Goal: Information Seeking & Learning: Learn about a topic

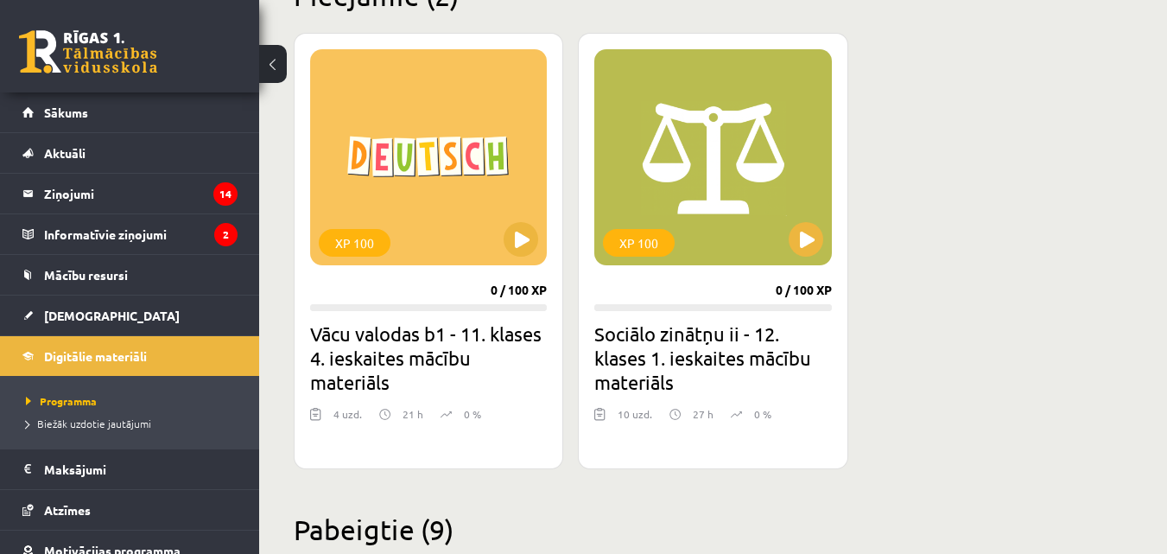
scroll to position [460, 0]
click at [517, 225] on button at bounding box center [521, 238] width 35 height 35
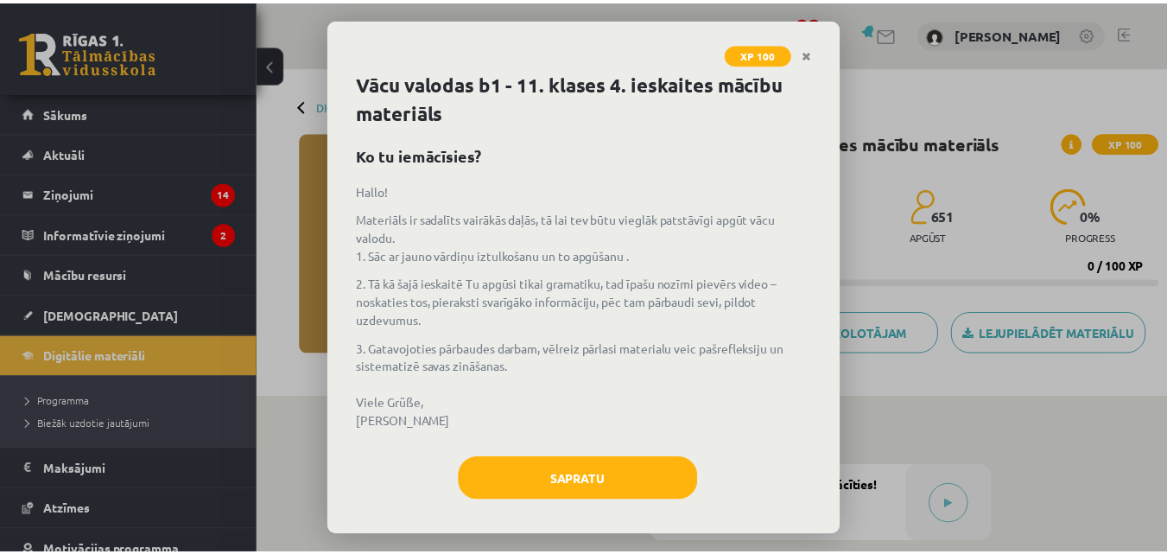
scroll to position [8, 0]
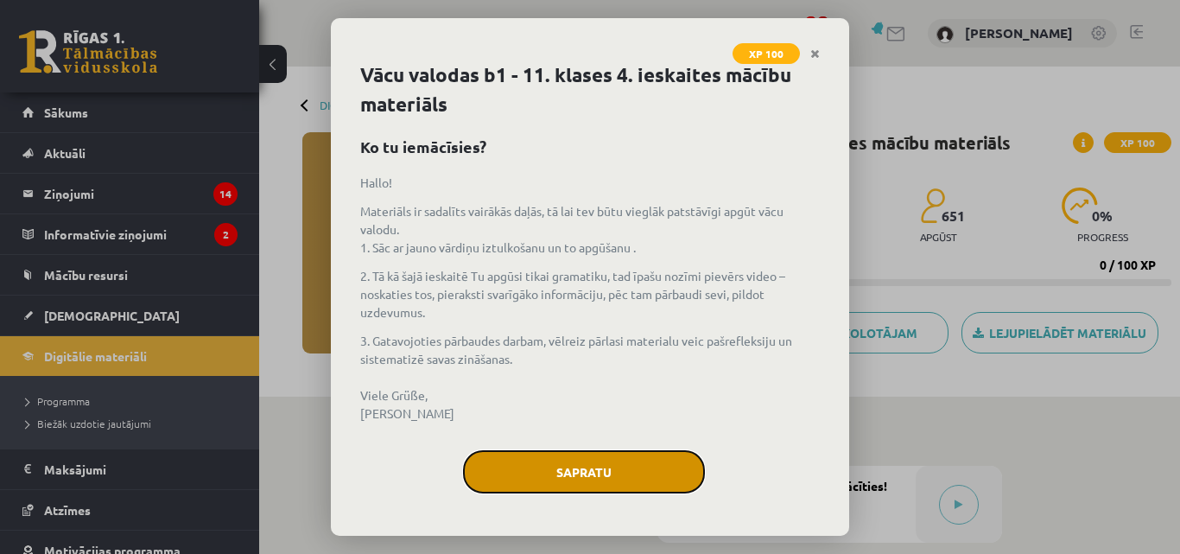
click at [598, 457] on button "Sapratu" at bounding box center [584, 471] width 242 height 43
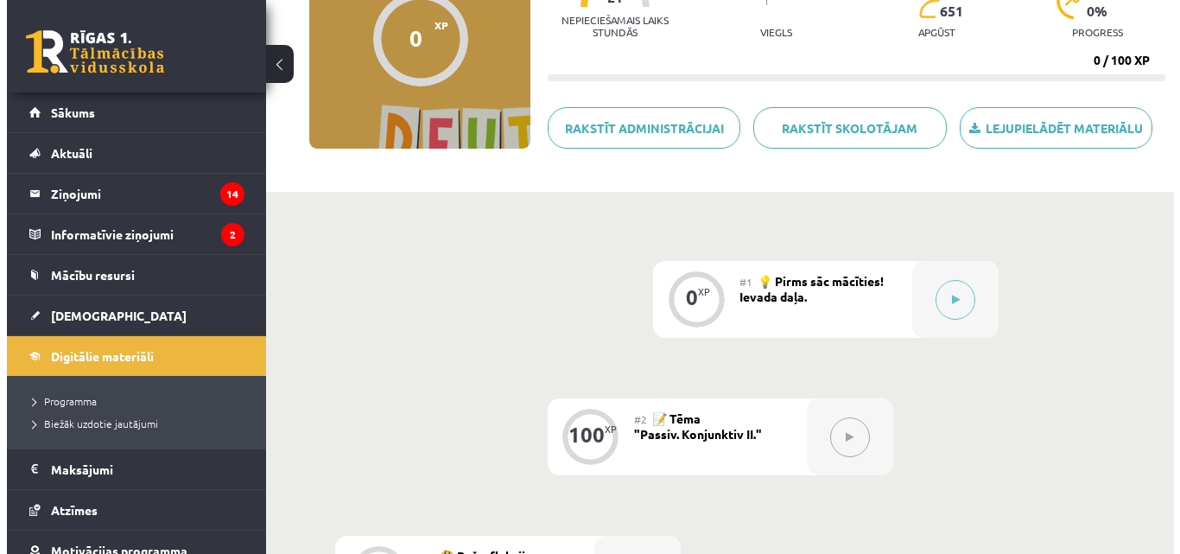
scroll to position [206, 0]
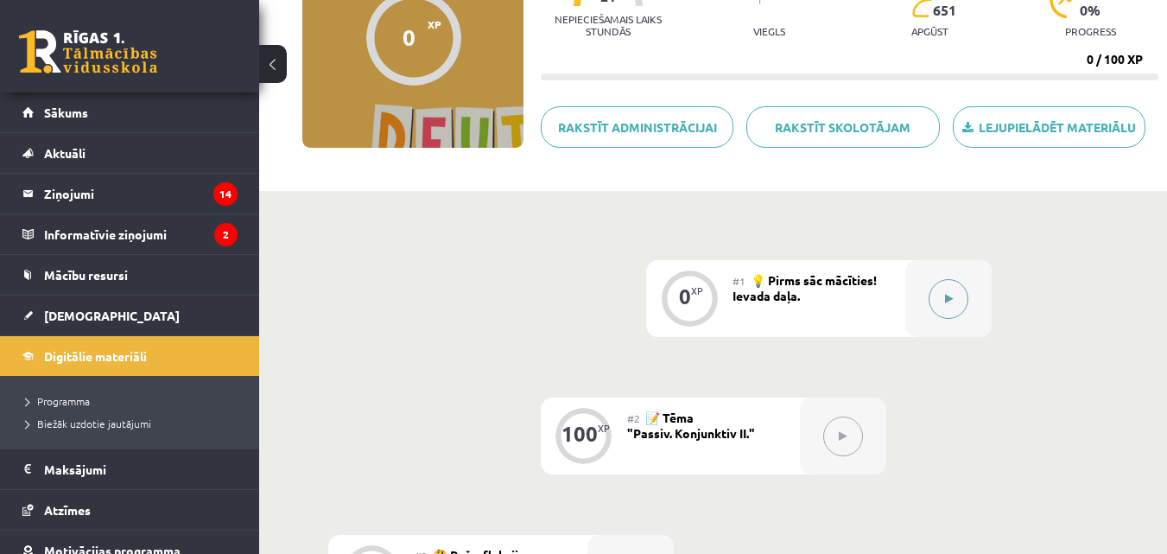
click at [941, 295] on button at bounding box center [949, 299] width 40 height 40
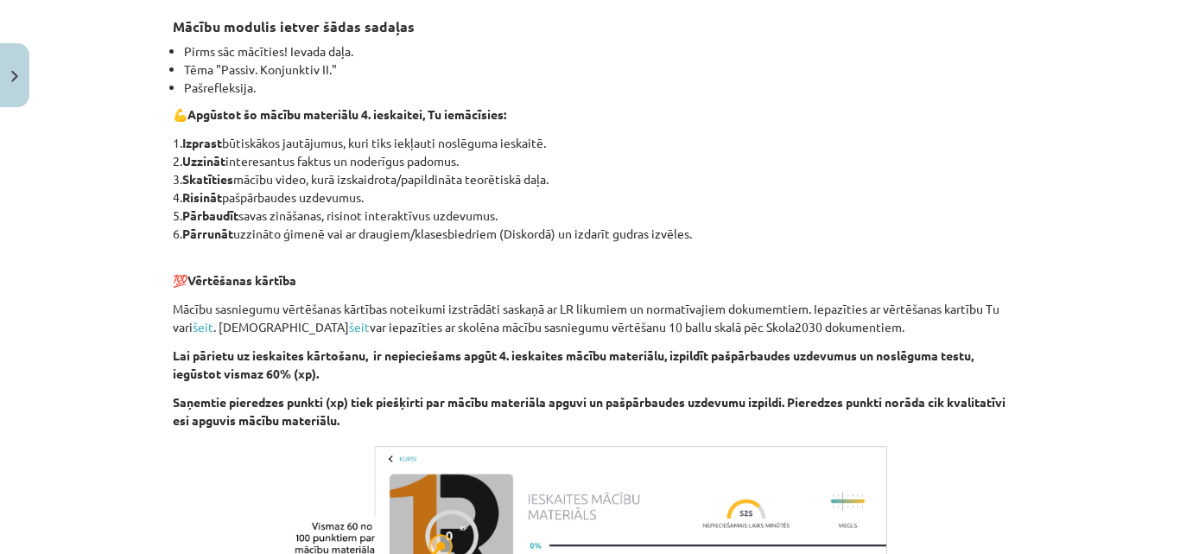
scroll to position [644, 0]
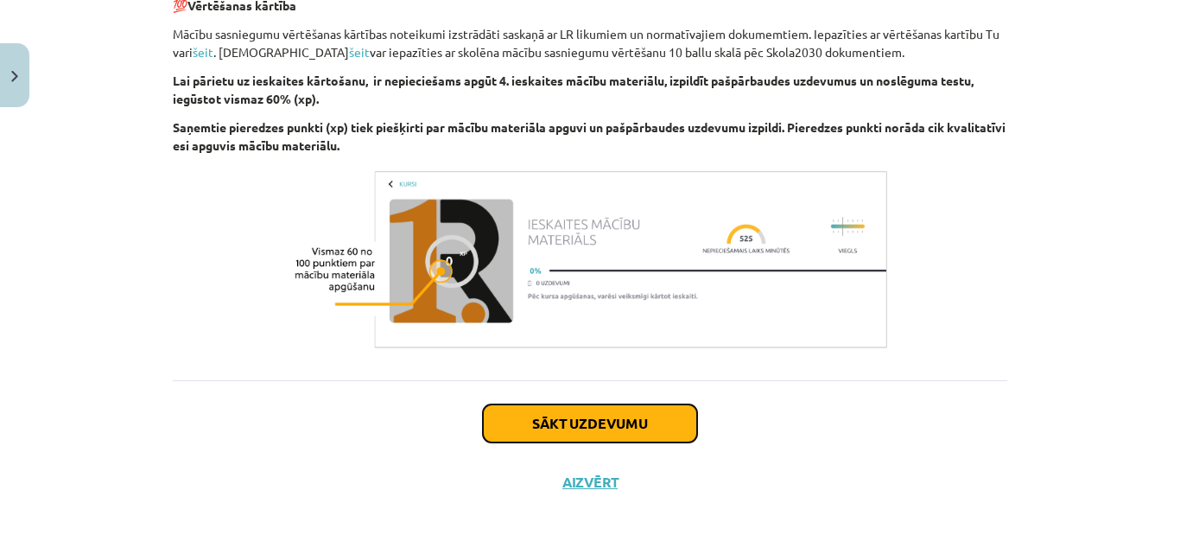
click at [627, 434] on button "Sākt uzdevumu" at bounding box center [590, 423] width 214 height 38
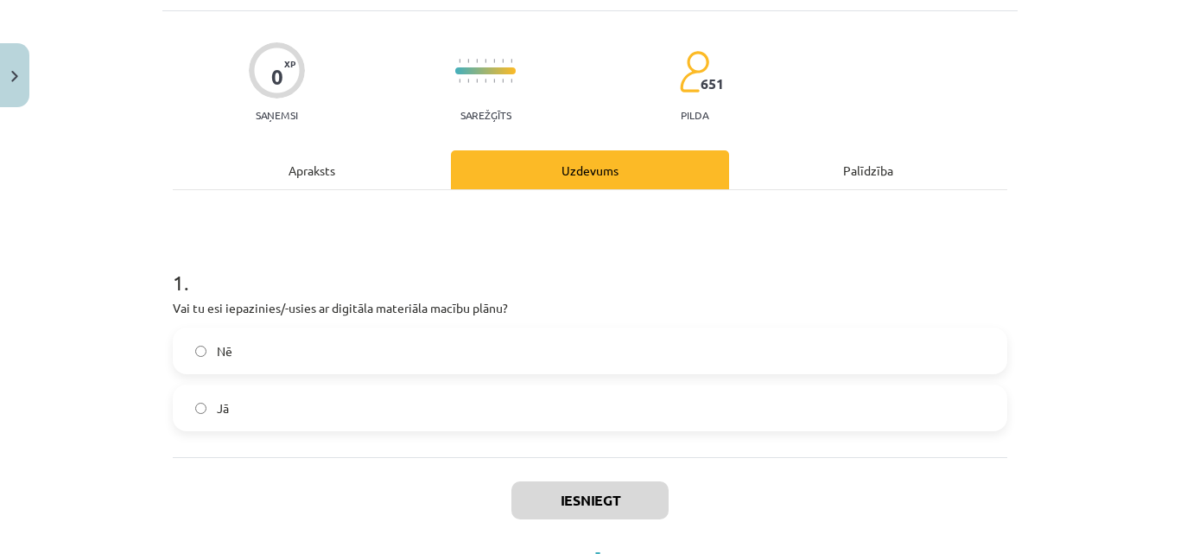
scroll to position [105, 0]
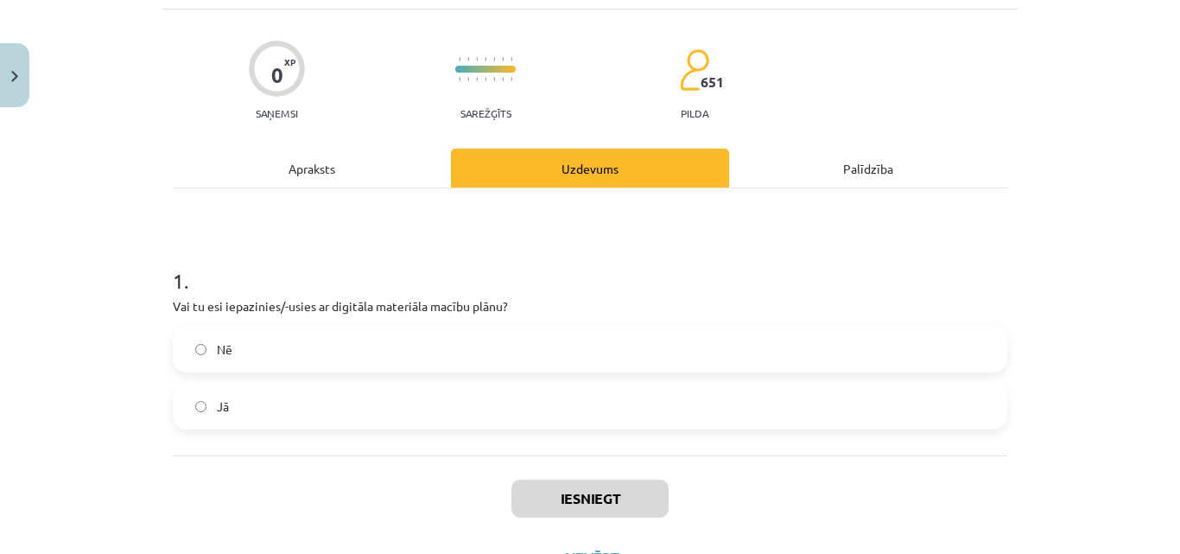
click at [477, 409] on label "Jā" at bounding box center [590, 405] width 831 height 43
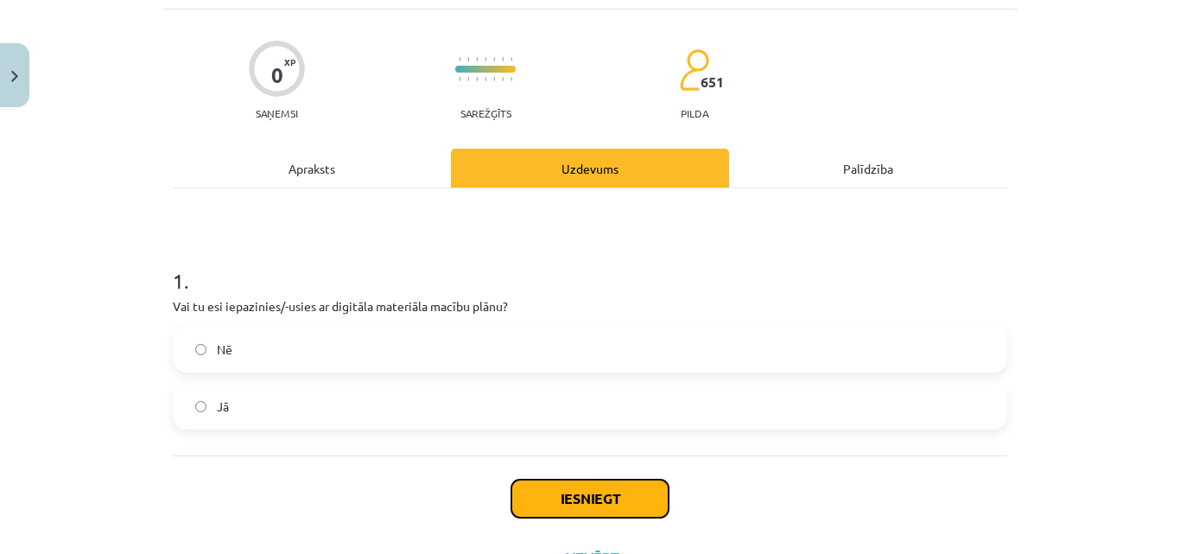
click at [568, 506] on button "Iesniegt" at bounding box center [589, 499] width 157 height 38
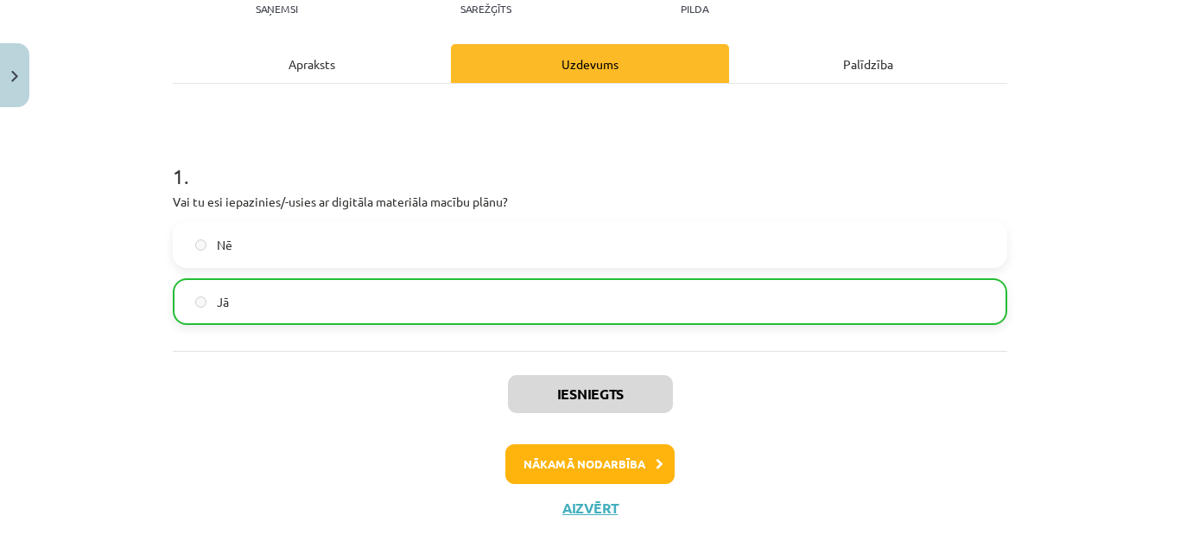
scroll to position [217, 0]
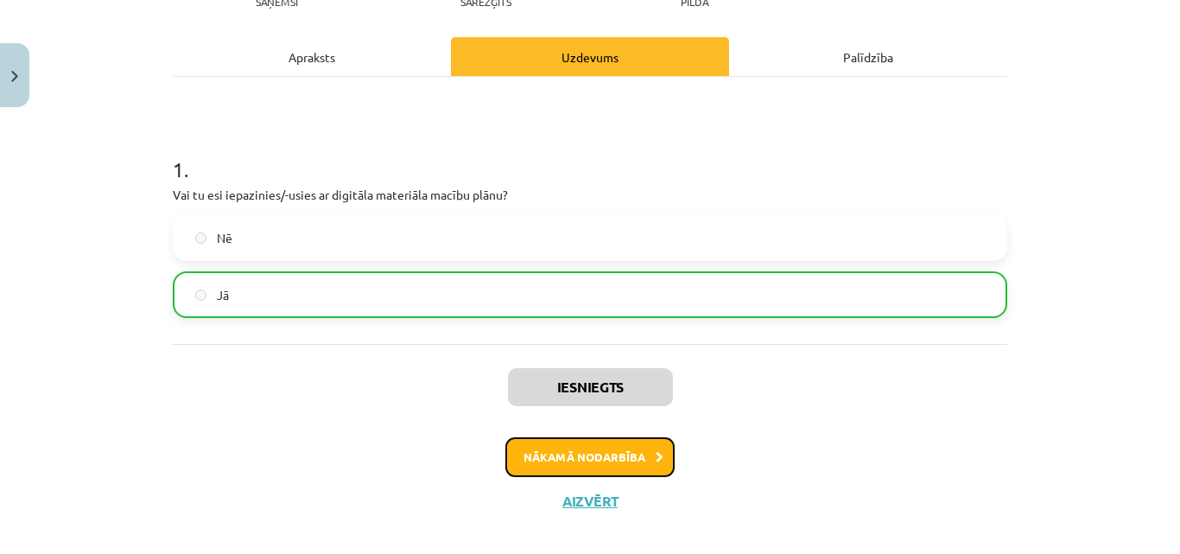
click at [632, 443] on button "Nākamā nodarbība" at bounding box center [589, 457] width 169 height 40
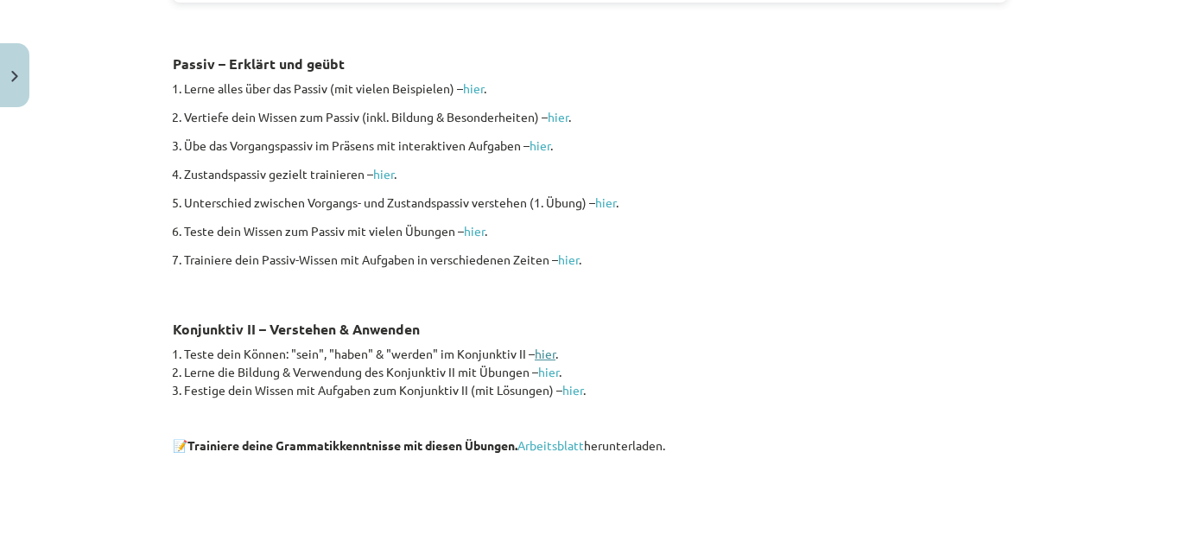
scroll to position [7701, 0]
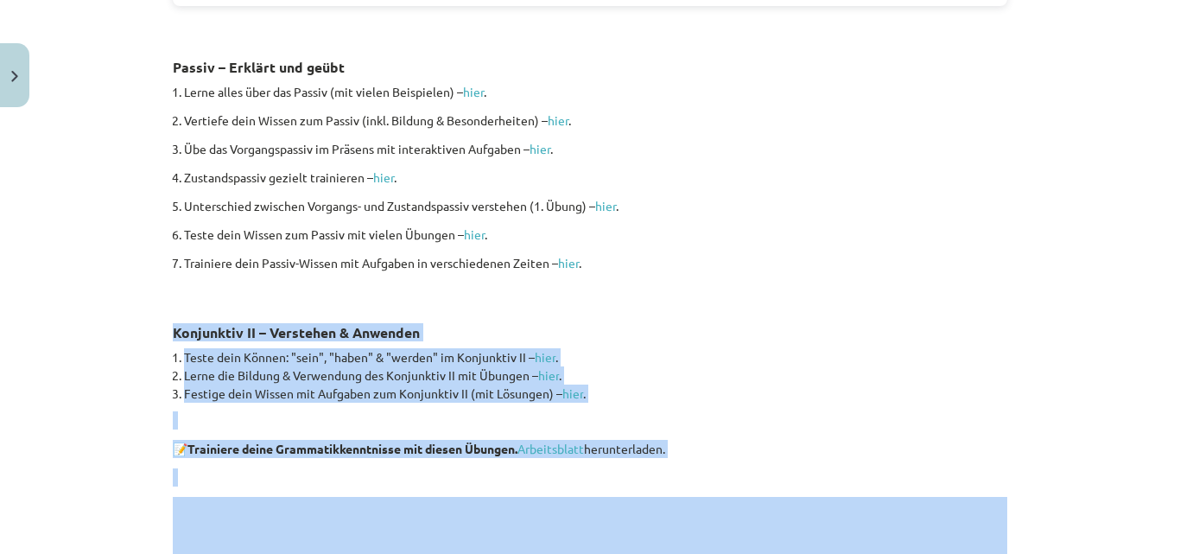
drag, startPoint x: 155, startPoint y: 289, endPoint x: 734, endPoint y: 467, distance: 606.4
click at [734, 467] on div "Mācību tēma: Vācu valodas b1 - 11. klases 4. ieskaites mācību materiāls #2 📝 Tē…" at bounding box center [590, 277] width 1180 height 554
copy div "Konjunktiv II – Verstehen & Anwenden Teste dein Können: "sein", "haben" & "werd…"
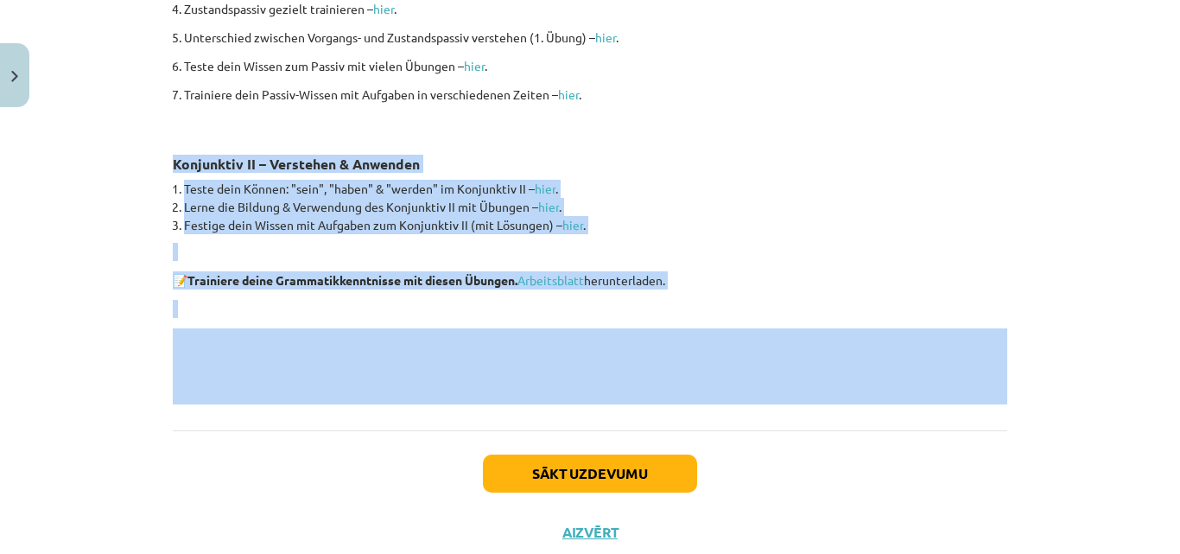
scroll to position [7871, 0]
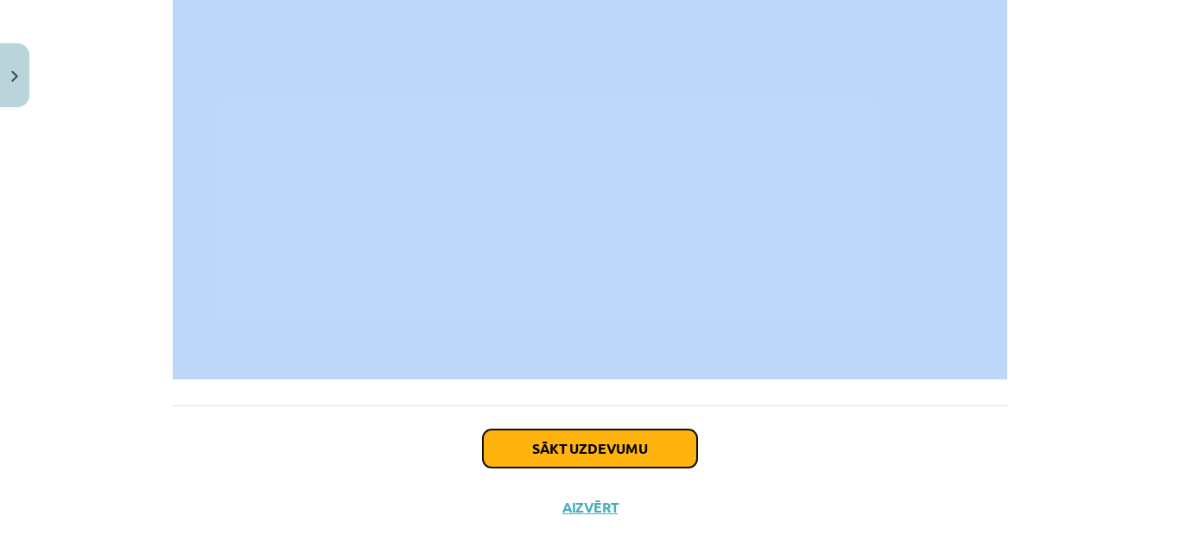
click at [583, 429] on button "Sākt uzdevumu" at bounding box center [590, 448] width 214 height 38
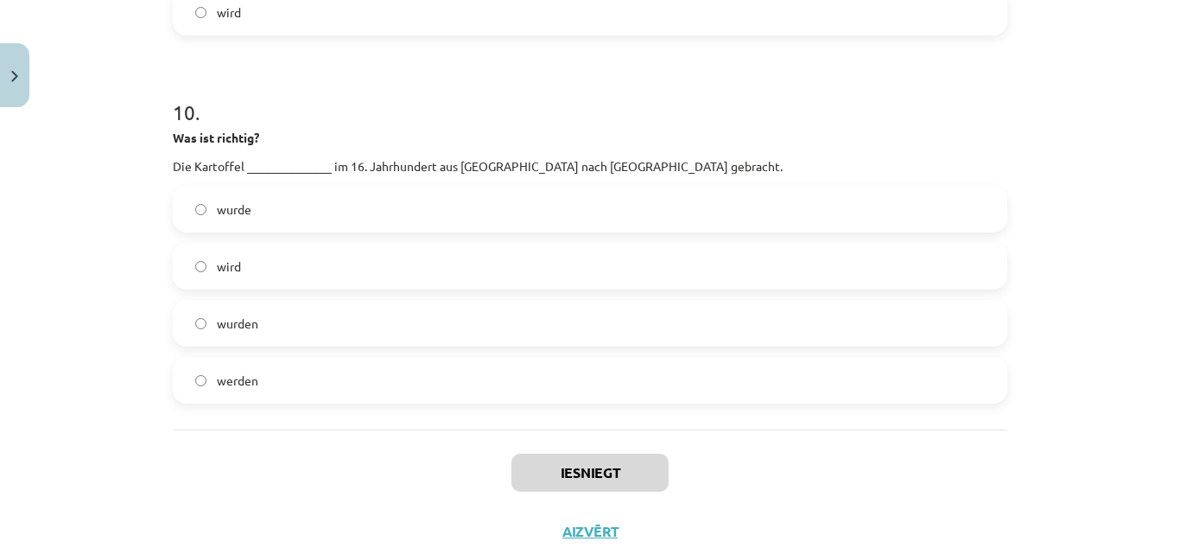
scroll to position [3408, 0]
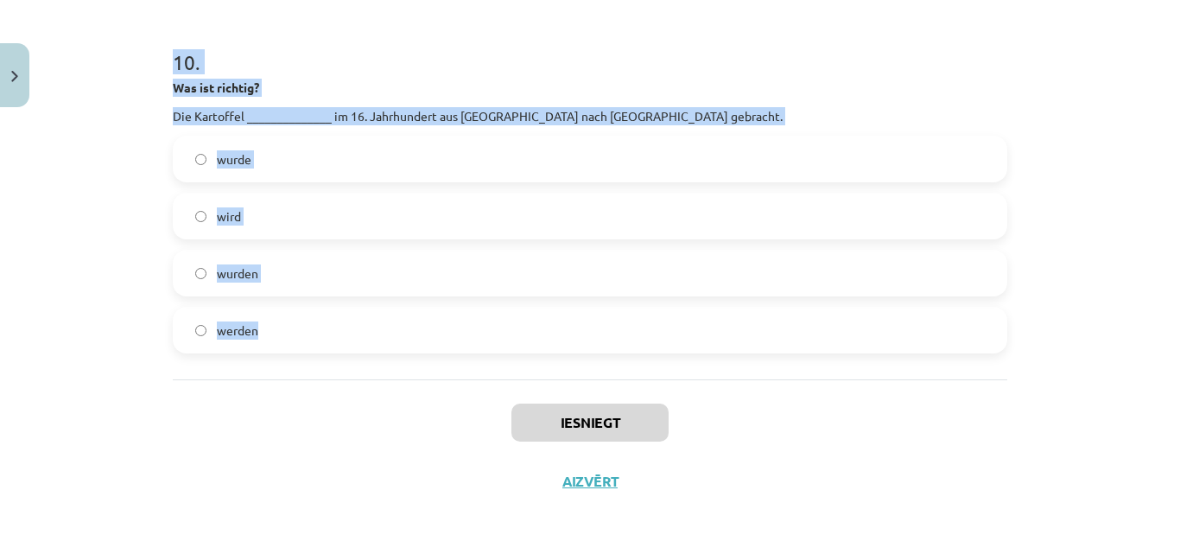
drag, startPoint x: 146, startPoint y: 332, endPoint x: 715, endPoint y: 302, distance: 570.2
click at [715, 302] on div "Mācību tēma: Vācu valodas b1 - 11. klases 4. ieskaites mācību materiāls #2 📝 Tē…" at bounding box center [590, 277] width 1180 height 554
copy form "1 . Was passt? Wenn Eva singen _____________, würde sie mit uns singen. sollte …"
click at [1109, 241] on div "Mācību tēma: Vācu valodas b1 - 11. klases 4. ieskaites mācību materiāls #2 📝 Tē…" at bounding box center [590, 277] width 1180 height 554
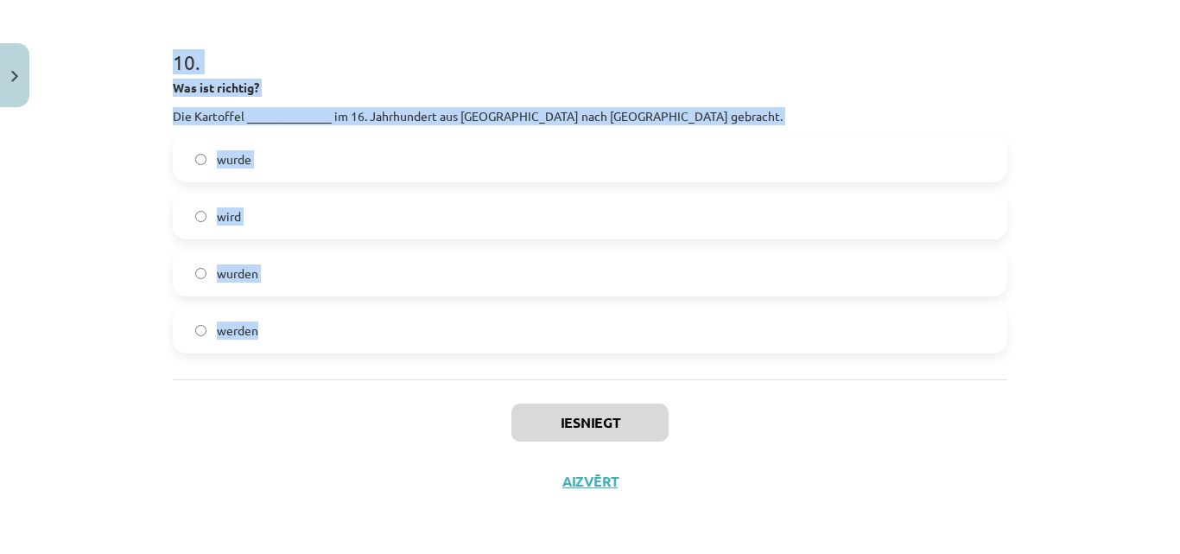
click at [1109, 241] on div "Mācību tēma: Vācu valodas b1 - 11. klases 4. ieskaites mācību materiāls #2 📝 Tē…" at bounding box center [590, 277] width 1180 height 554
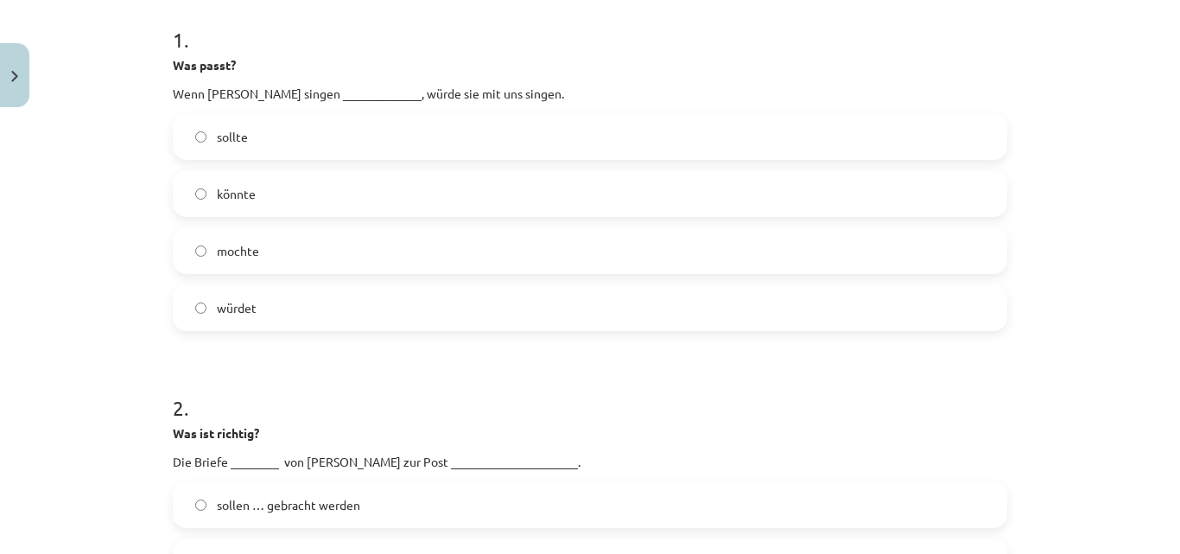
scroll to position [345, 0]
click at [792, 199] on label "könnte" at bounding box center [590, 195] width 831 height 43
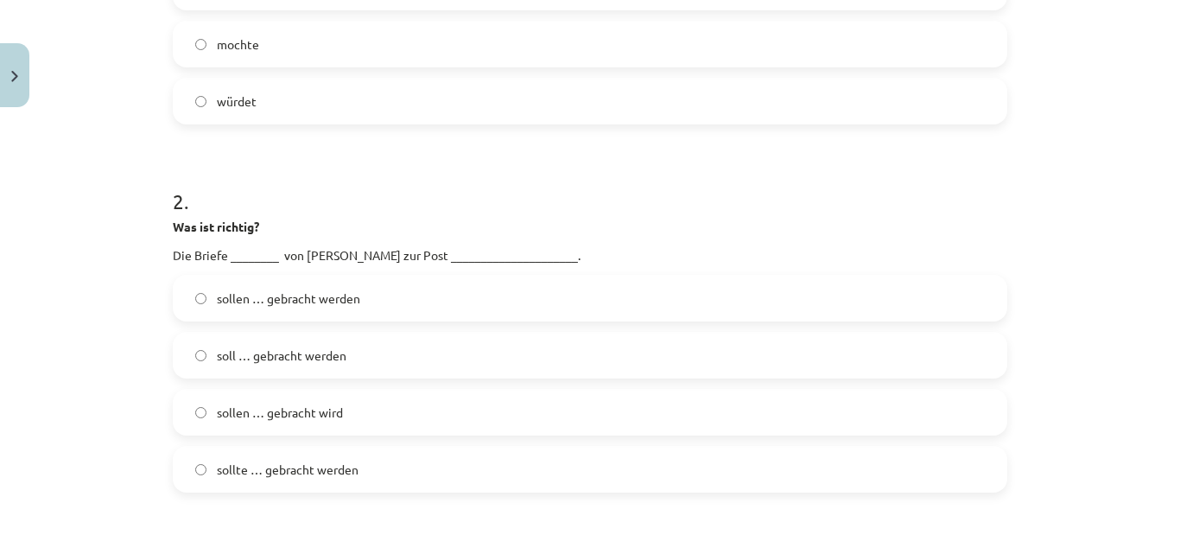
scroll to position [555, 0]
click at [419, 411] on label "sollen … gebracht wird" at bounding box center [590, 410] width 831 height 43
click at [458, 293] on label "sollen … gebracht werden" at bounding box center [590, 296] width 831 height 43
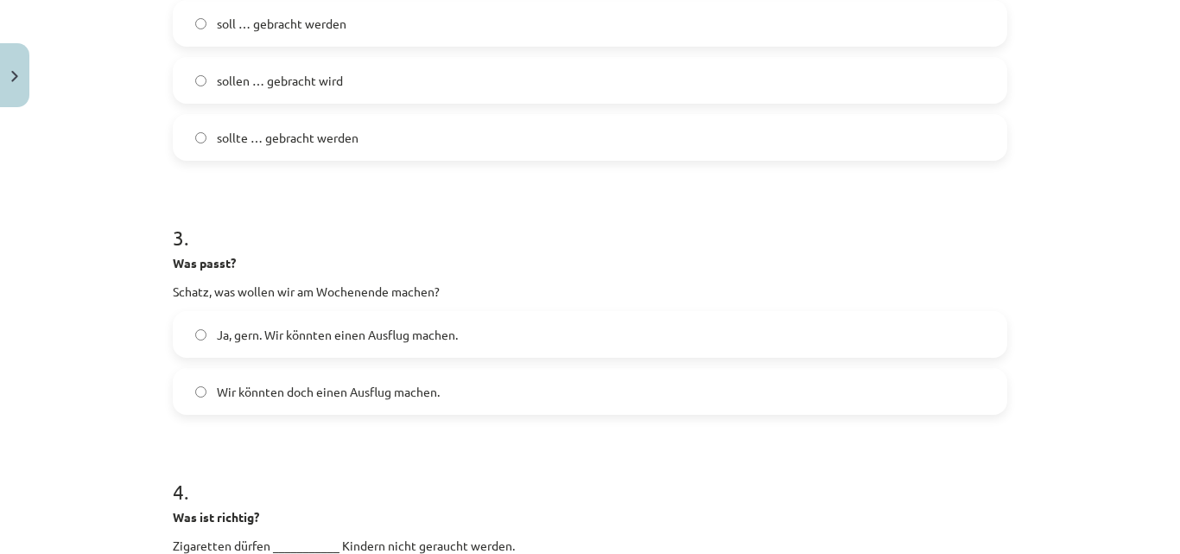
scroll to position [887, 0]
click at [499, 391] on label "Wir könnten doch einen Ausflug machen." at bounding box center [590, 388] width 831 height 43
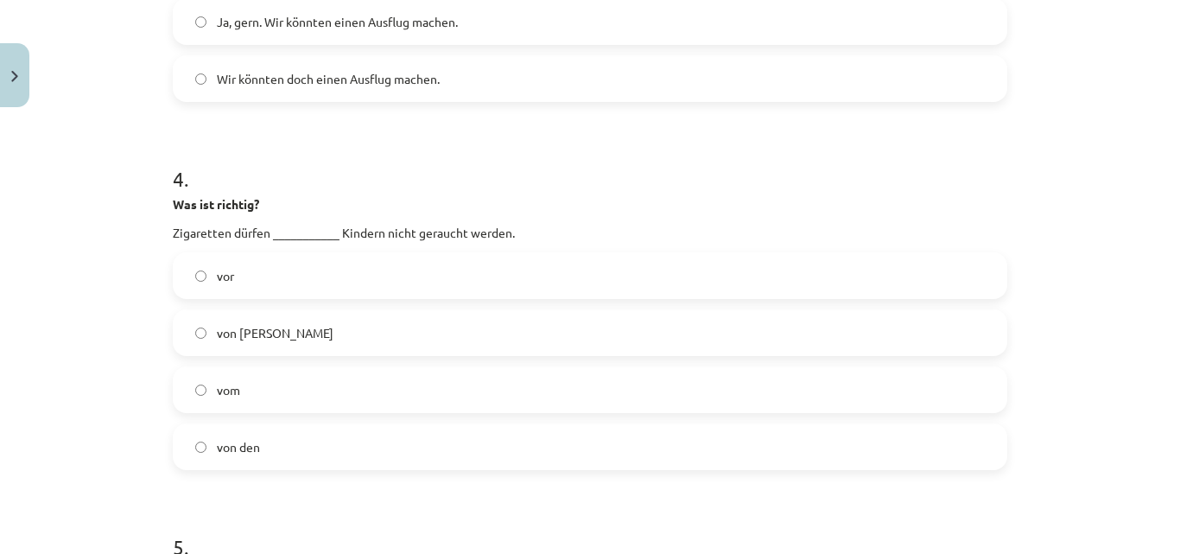
scroll to position [1230, 0]
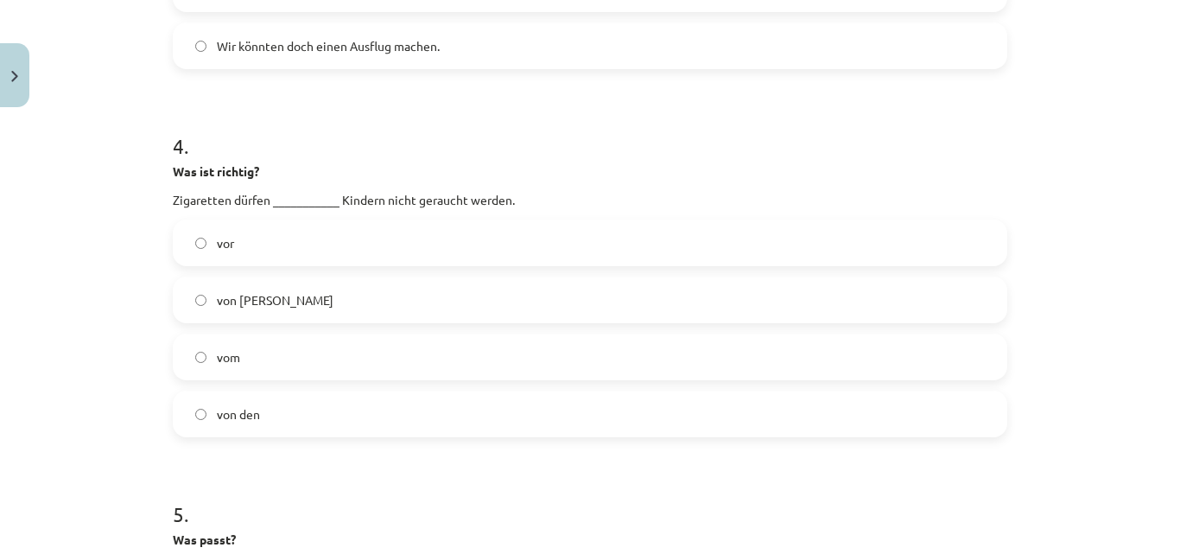
click at [371, 306] on label "von der" at bounding box center [590, 299] width 831 height 43
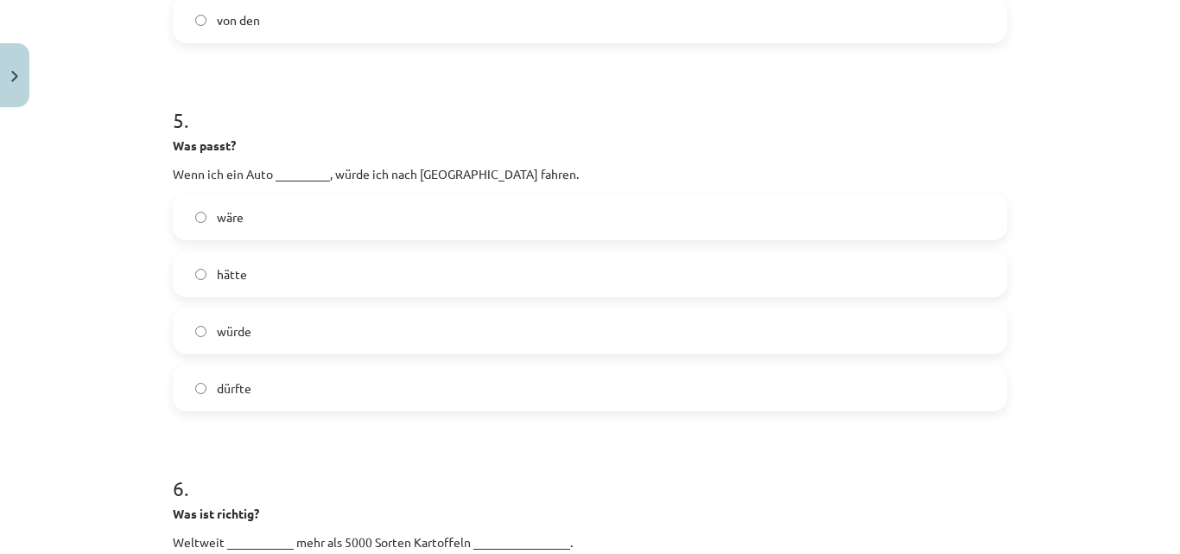
scroll to position [1627, 0]
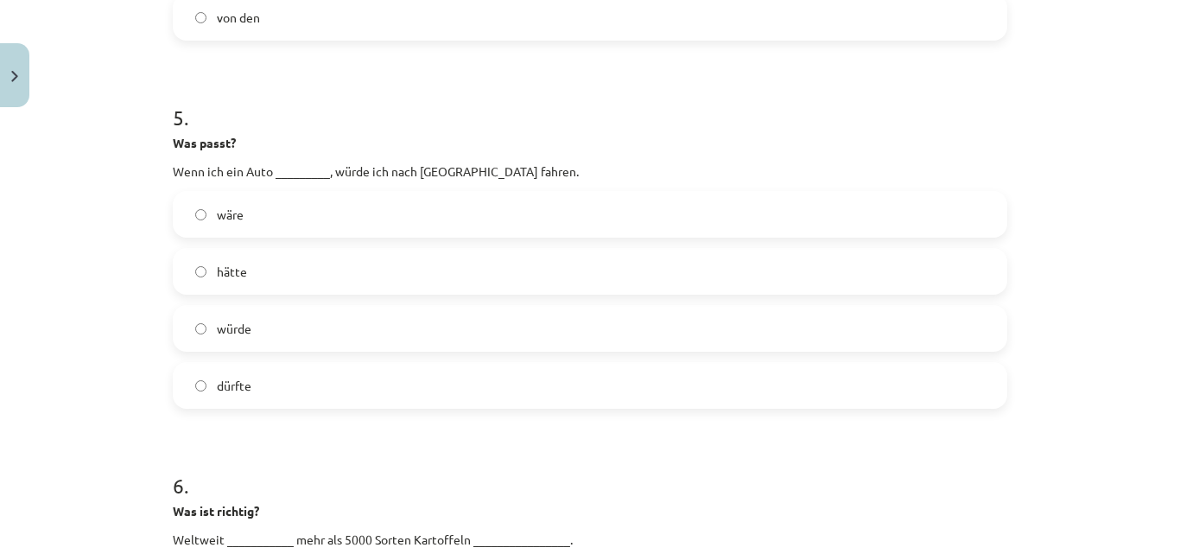
click at [418, 272] on label "hätte" at bounding box center [590, 271] width 831 height 43
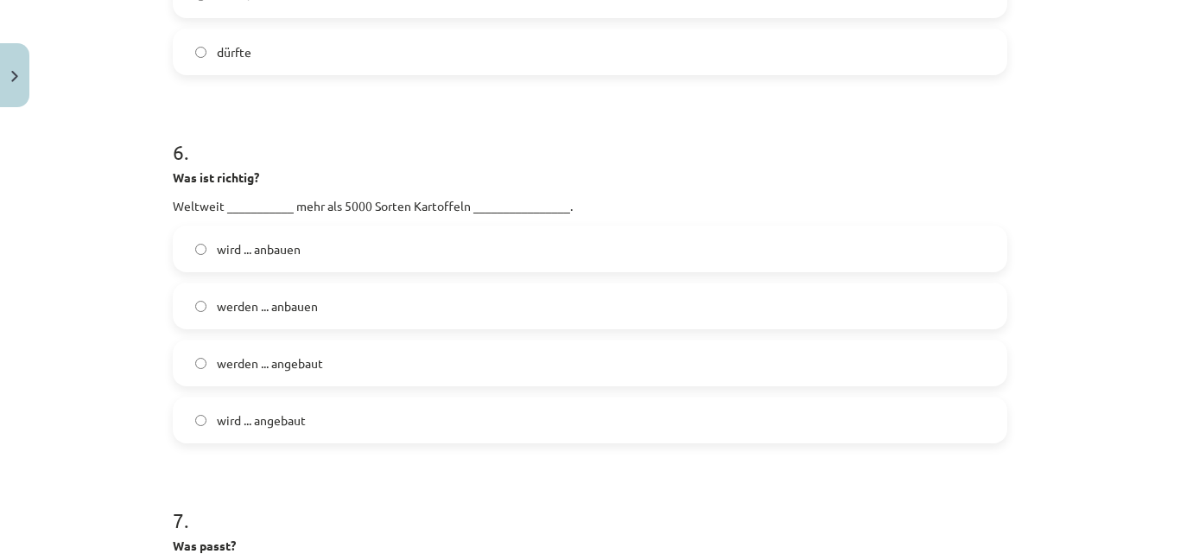
scroll to position [1963, 0]
click at [433, 369] on label "werden ... angebaut" at bounding box center [590, 360] width 831 height 43
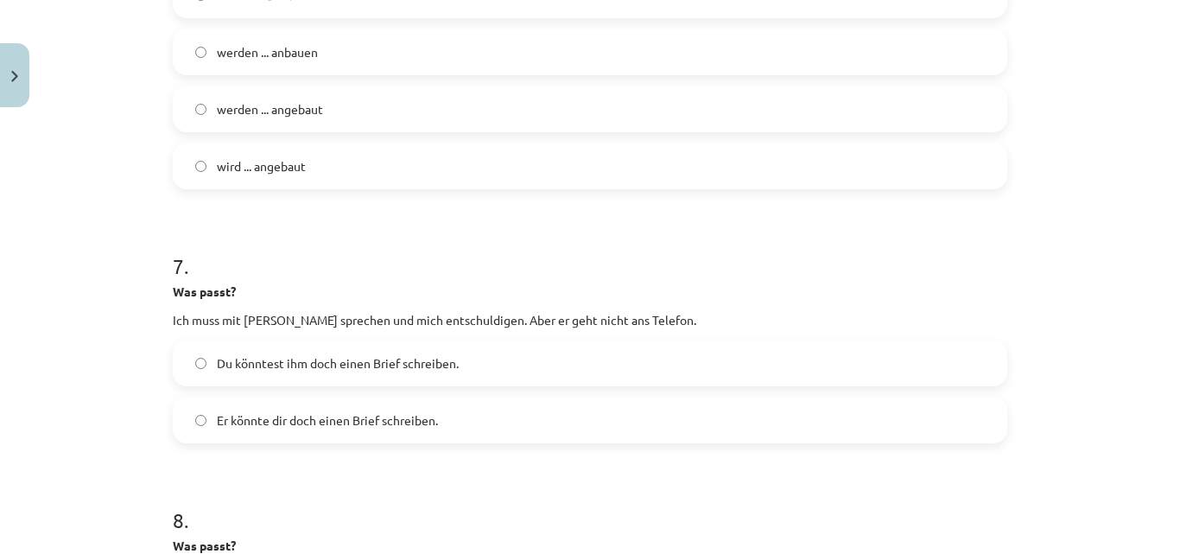
scroll to position [2292, 0]
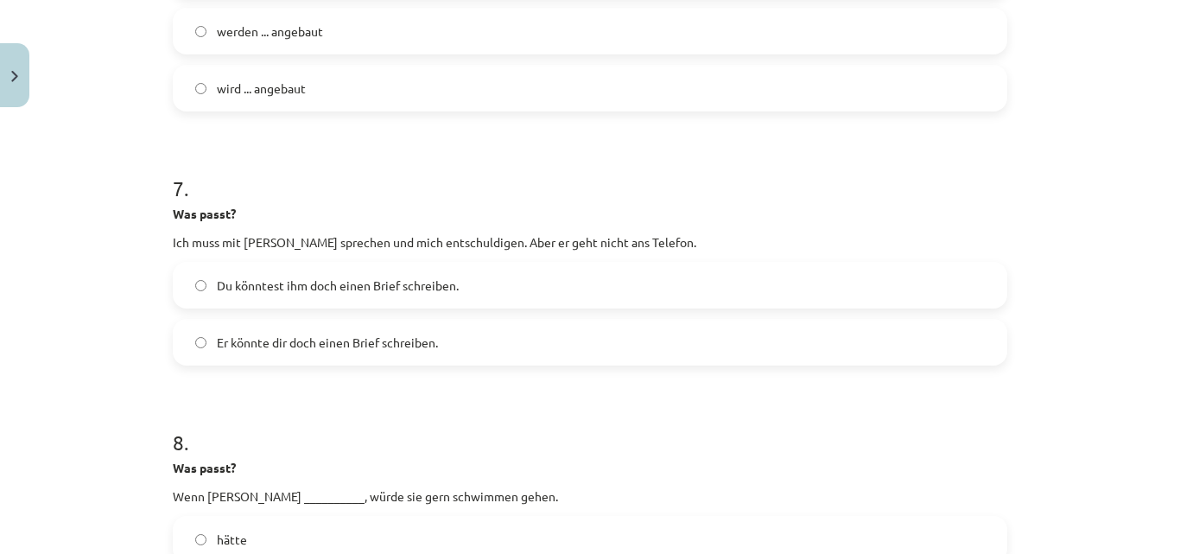
click at [689, 284] on label "Du könntest ihm doch einen Brief schreiben." at bounding box center [590, 285] width 831 height 43
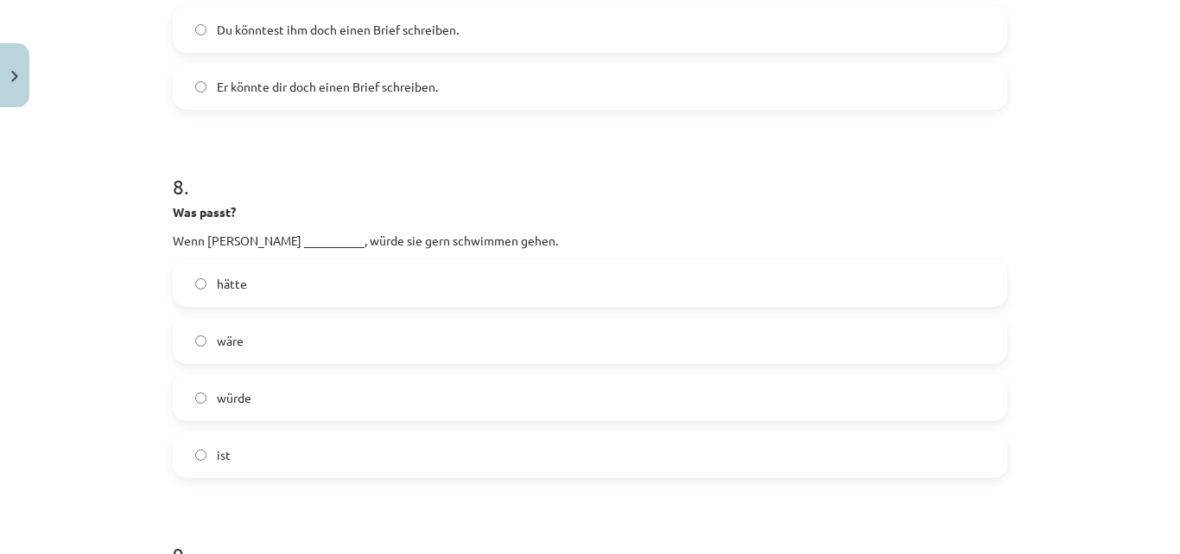
scroll to position [2593, 0]
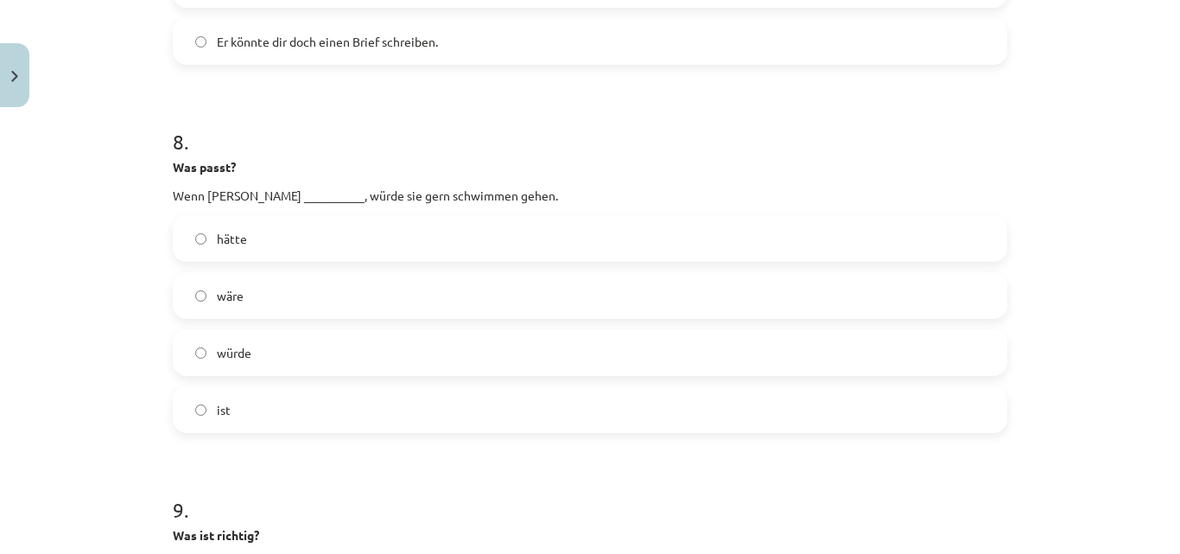
click at [490, 297] on label "wäre" at bounding box center [590, 295] width 831 height 43
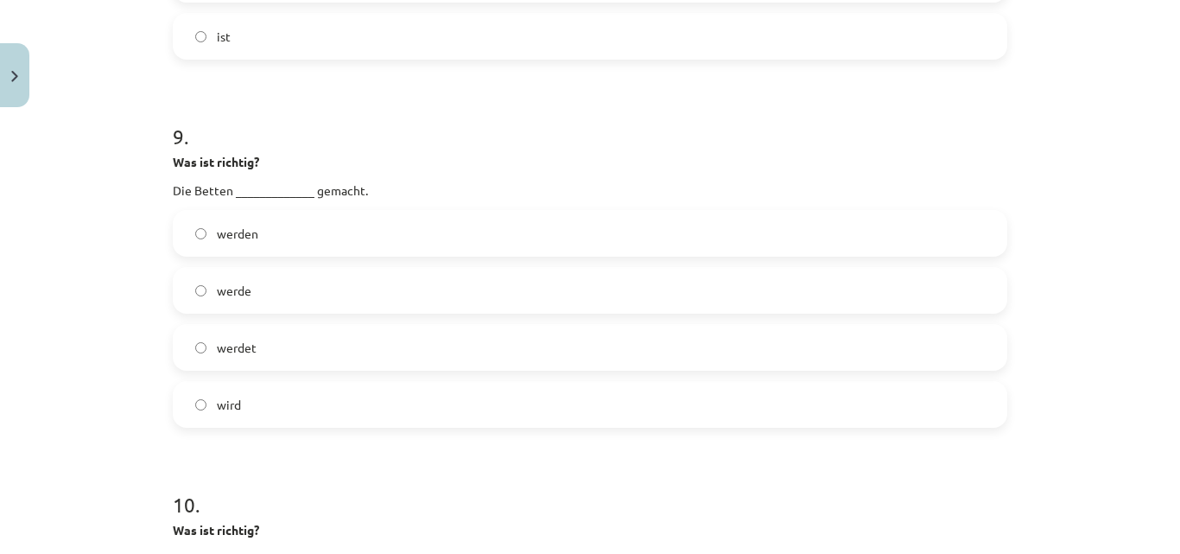
scroll to position [2967, 0]
click at [419, 242] on label "werden" at bounding box center [590, 232] width 831 height 43
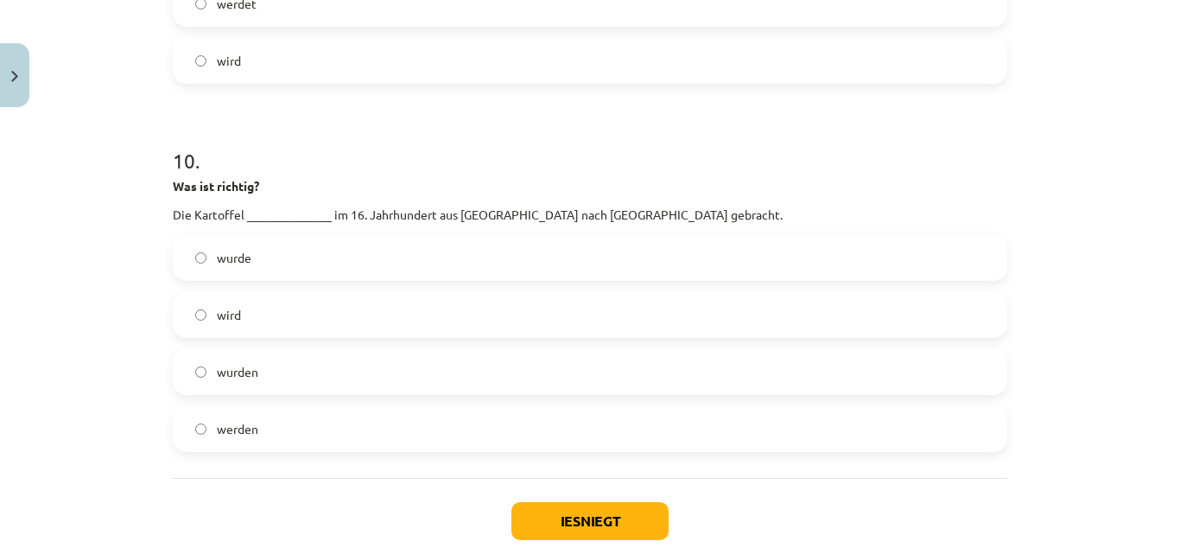
scroll to position [3312, 0]
click at [561, 264] on label "wurde" at bounding box center [590, 255] width 831 height 43
click at [598, 521] on button "Iesniegt" at bounding box center [589, 519] width 157 height 38
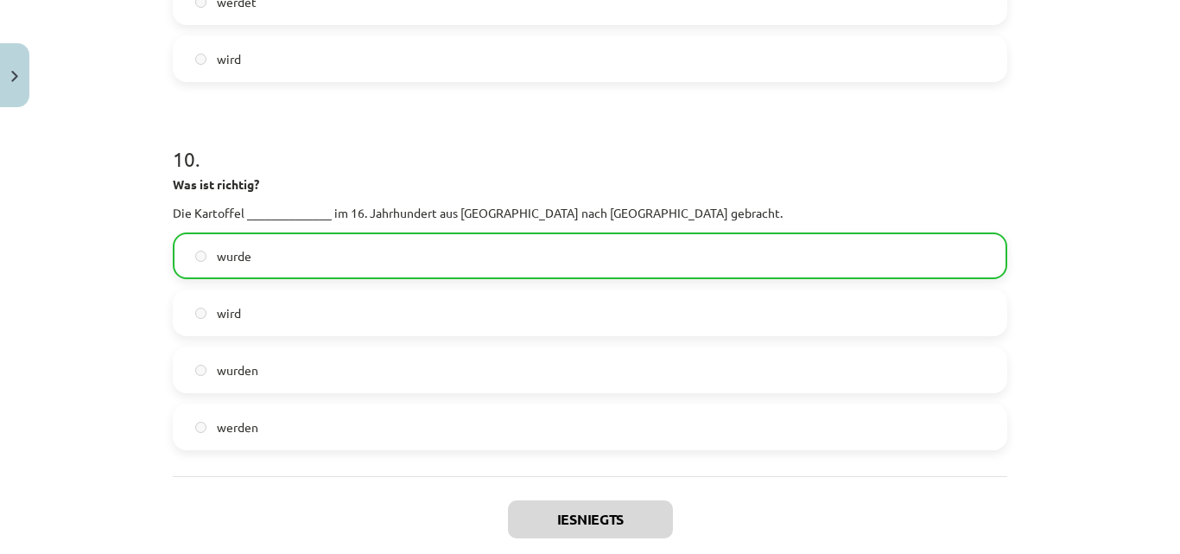
scroll to position [3464, 0]
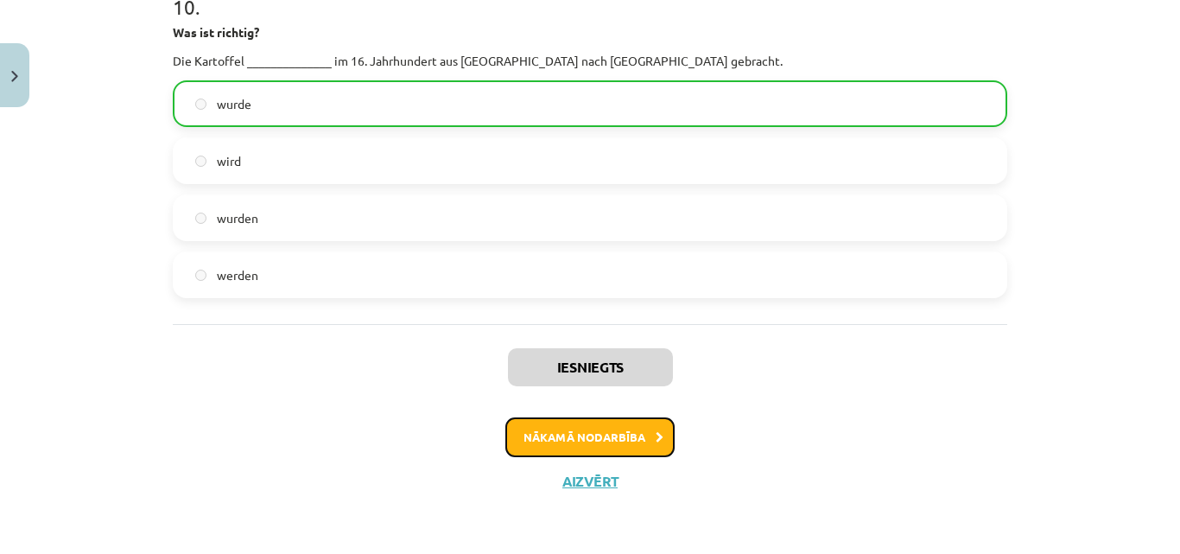
click at [628, 440] on button "Nākamā nodarbība" at bounding box center [589, 437] width 169 height 40
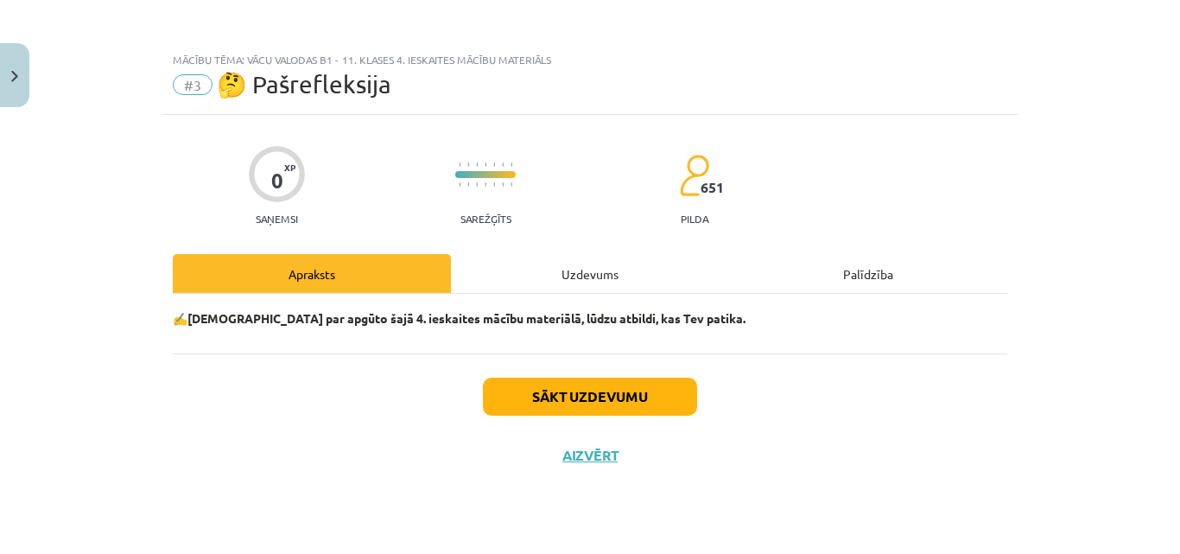
scroll to position [0, 0]
click at [632, 404] on button "Sākt uzdevumu" at bounding box center [590, 397] width 214 height 38
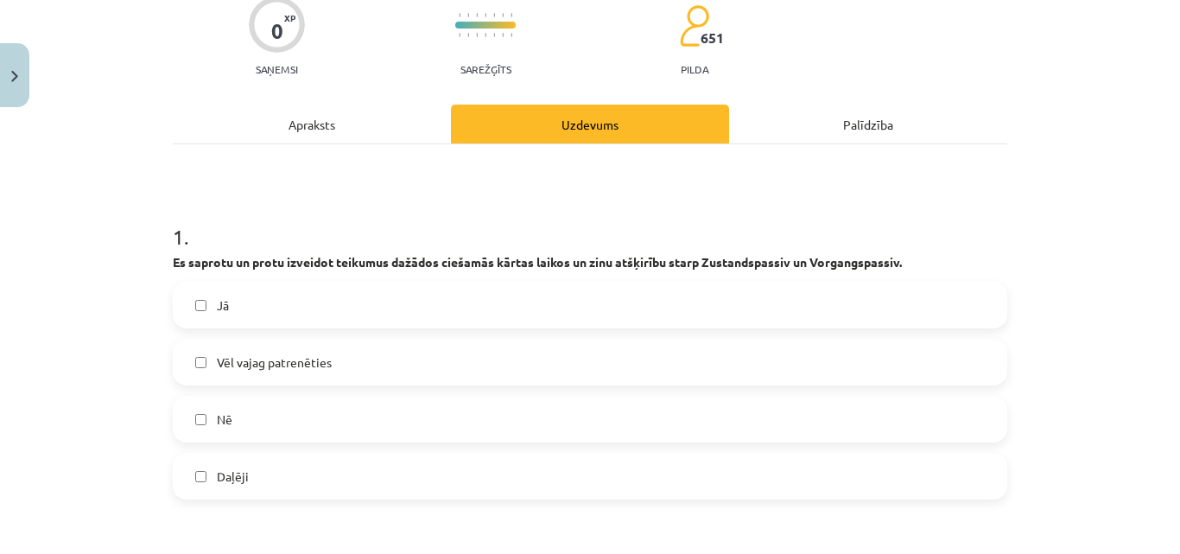
scroll to position [150, 0]
click at [646, 293] on label "Jā" at bounding box center [590, 304] width 831 height 43
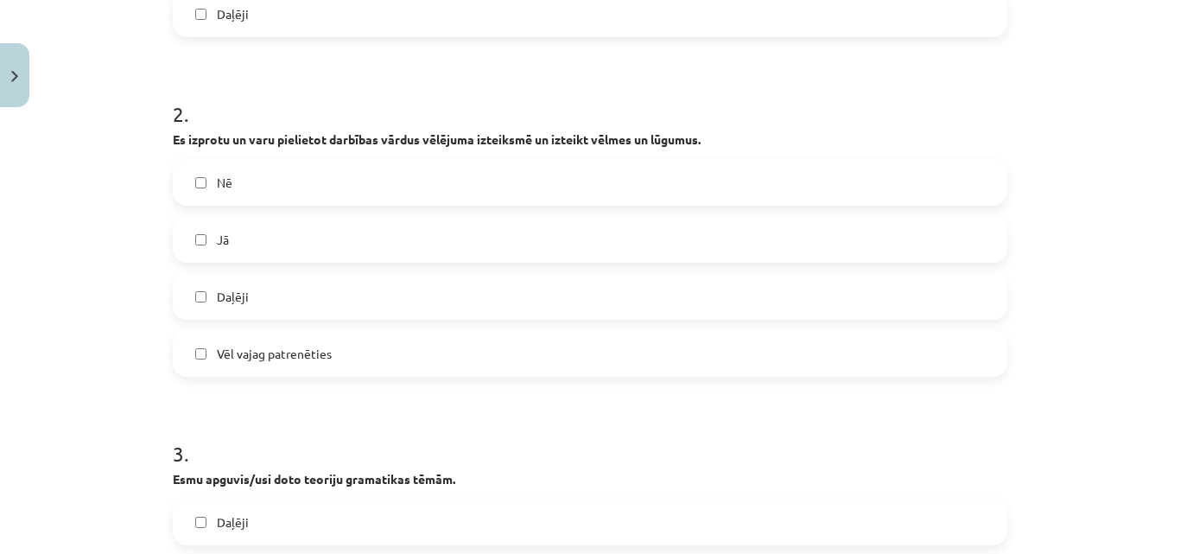
scroll to position [613, 0]
click at [594, 262] on div "Nē Jā Daļēji Vēl vajag patrenēties" at bounding box center [590, 267] width 835 height 218
click at [523, 295] on label "Daļēji" at bounding box center [590, 295] width 831 height 43
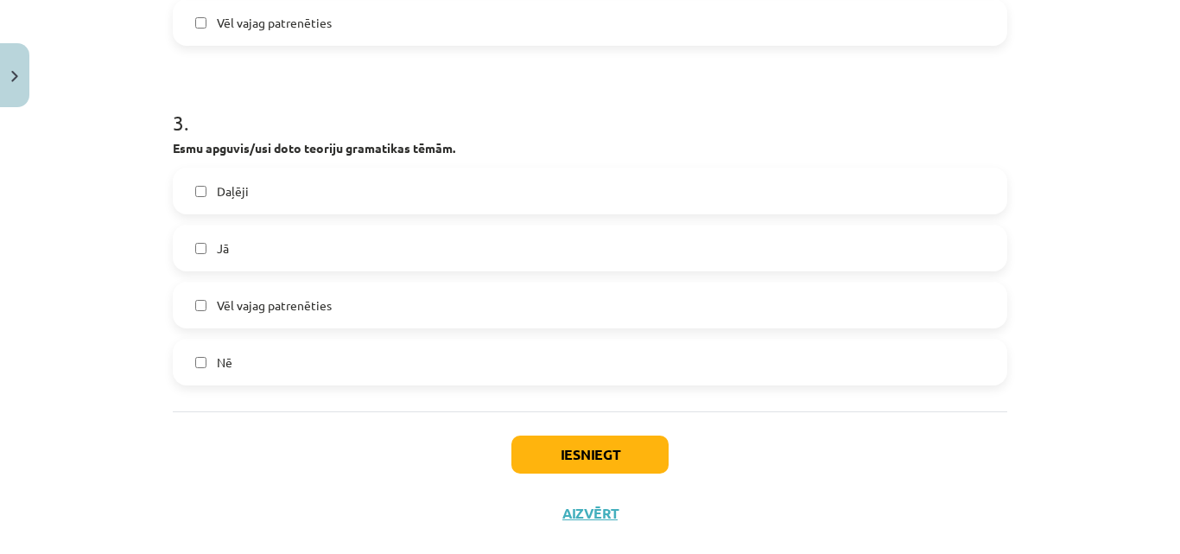
scroll to position [943, 0]
click at [440, 248] on label "Jā" at bounding box center [590, 246] width 831 height 43
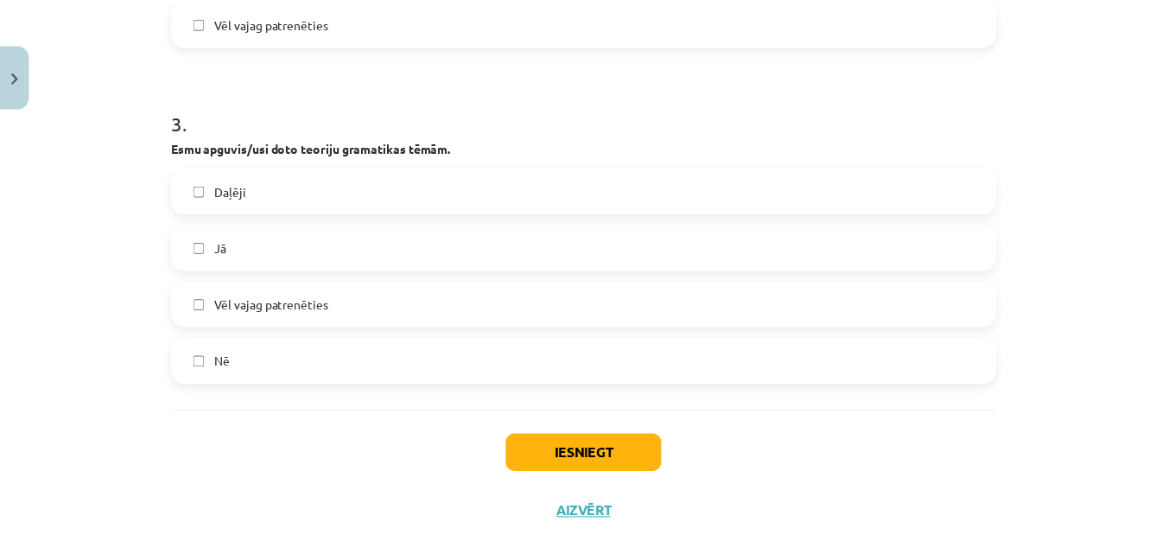
scroll to position [975, 0]
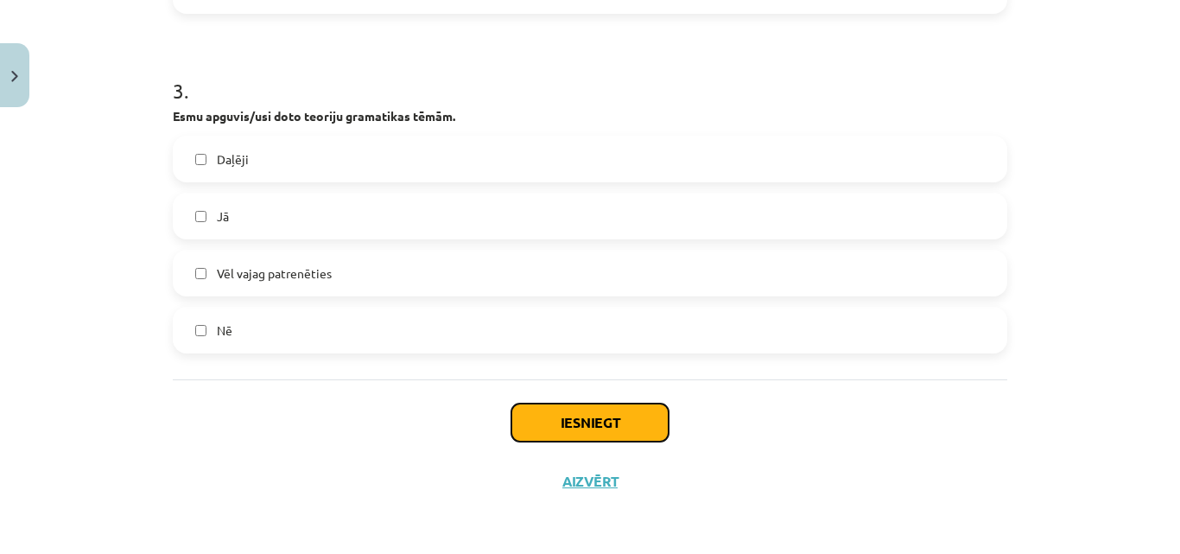
click at [554, 416] on button "Iesniegt" at bounding box center [589, 422] width 157 height 38
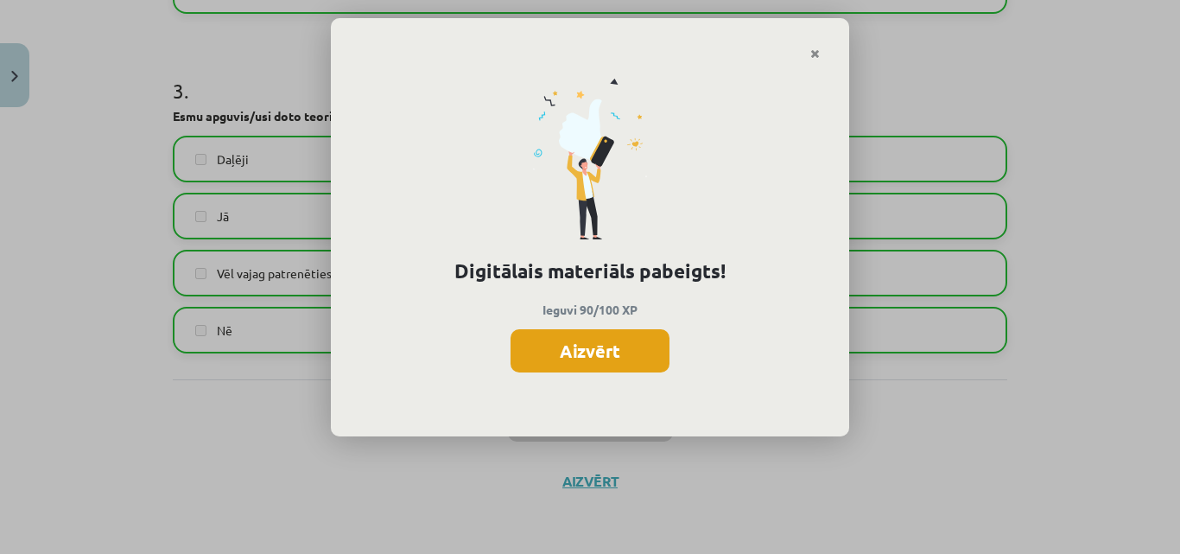
click at [606, 351] on button "Aizvērt" at bounding box center [590, 350] width 159 height 43
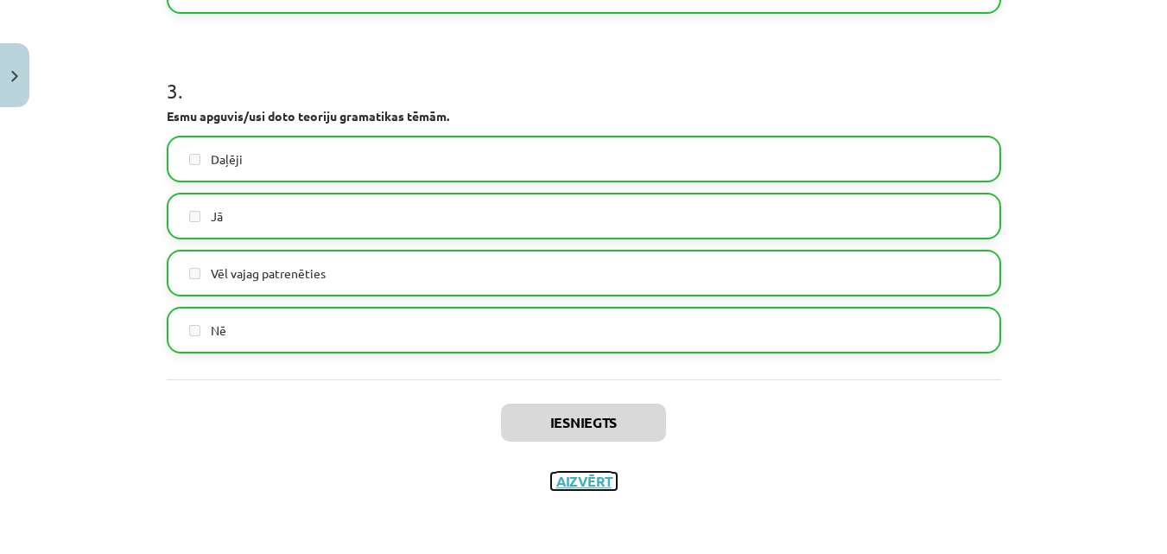
click at [596, 481] on button "Aizvērt" at bounding box center [584, 481] width 66 height 17
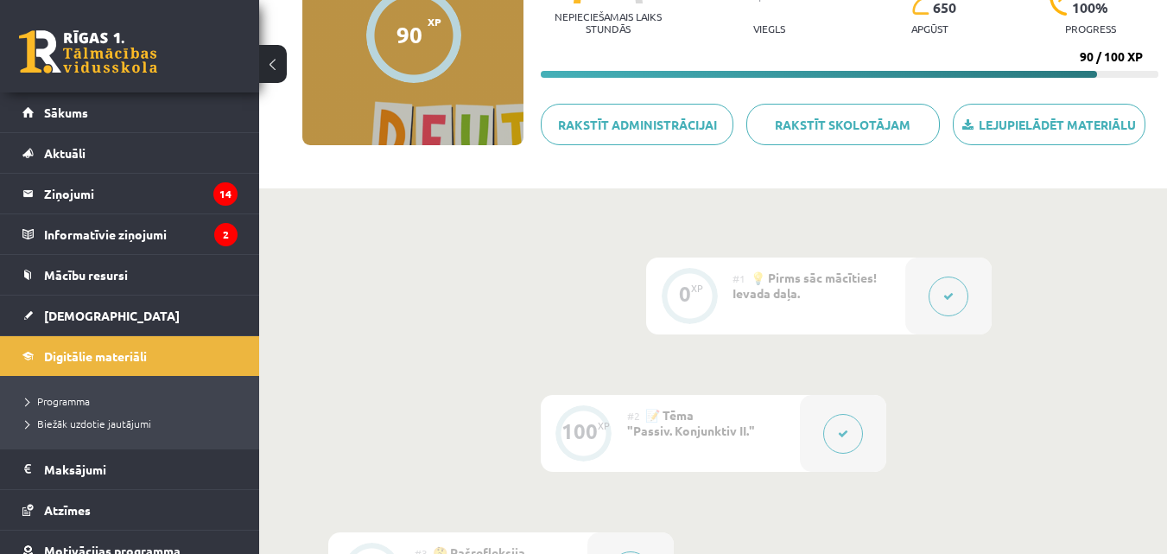
scroll to position [195, 0]
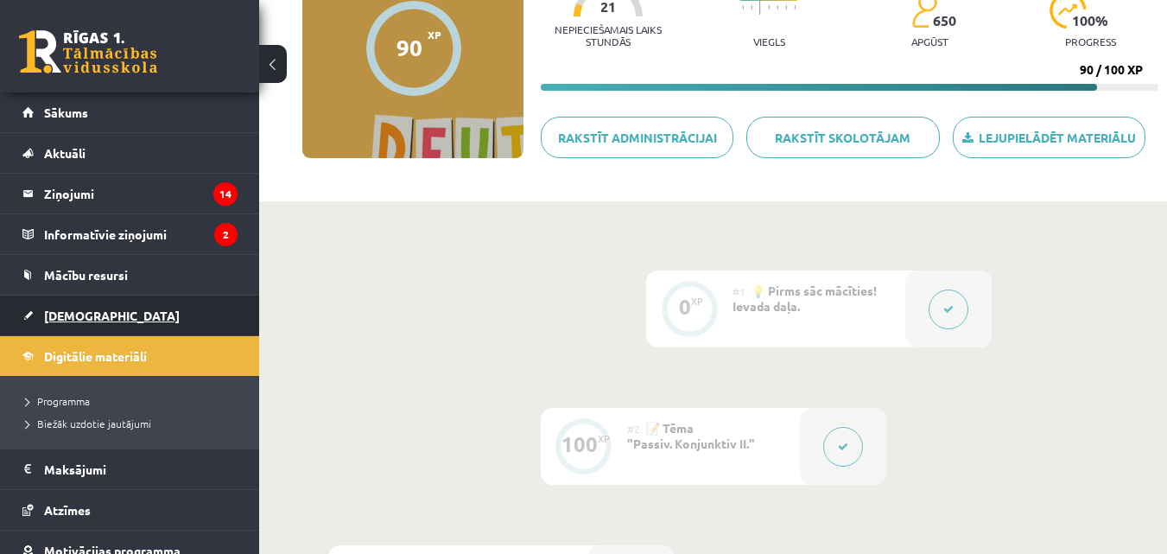
click at [132, 304] on link "[DEMOGRAPHIC_DATA]" at bounding box center [129, 315] width 215 height 40
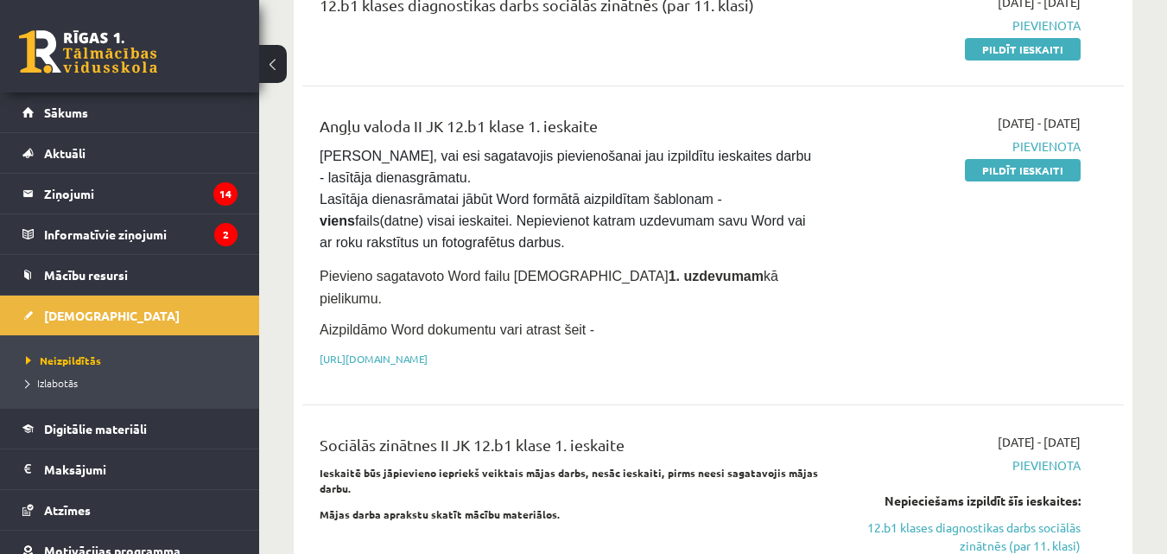
scroll to position [59, 0]
